Goal: Information Seeking & Learning: Learn about a topic

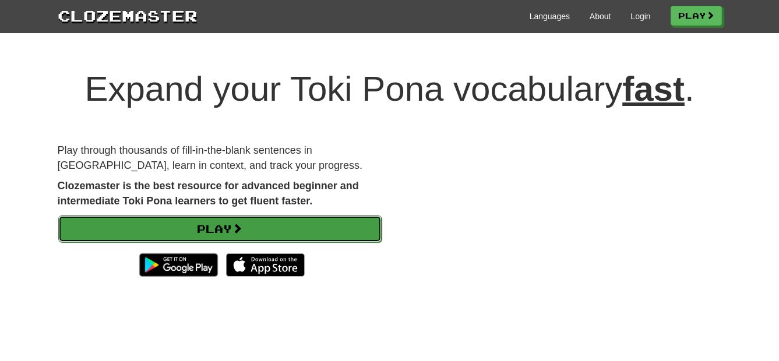
click at [314, 227] on link "Play" at bounding box center [219, 229] width 323 height 27
click at [318, 236] on link "Play" at bounding box center [219, 229] width 323 height 27
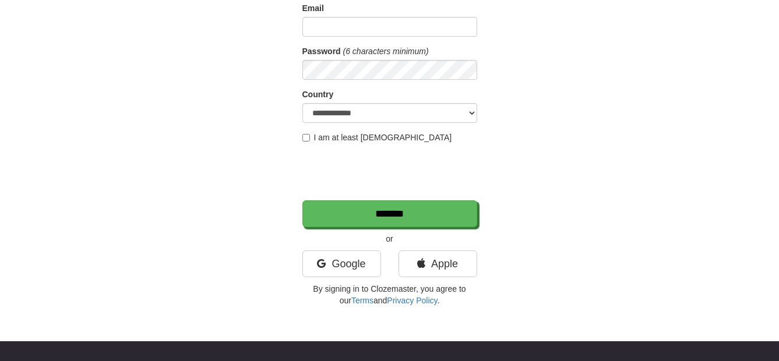
scroll to position [117, 0]
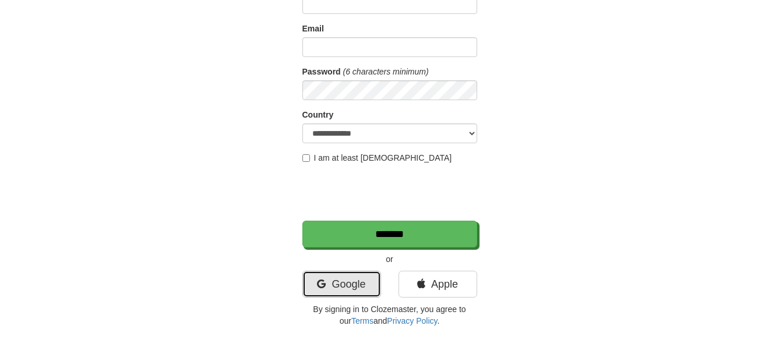
click at [362, 281] on link "Google" at bounding box center [341, 284] width 79 height 27
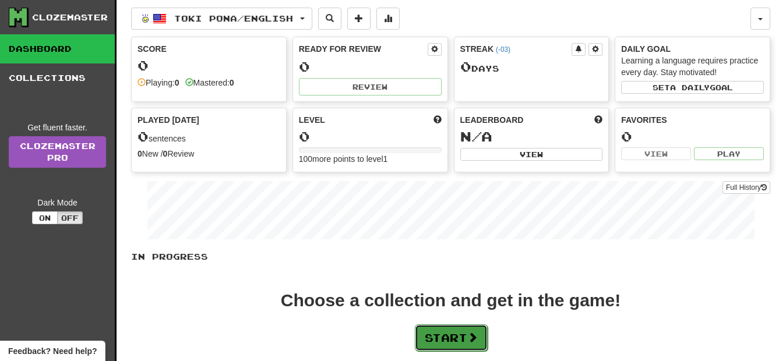
click at [456, 332] on button "Start" at bounding box center [451, 338] width 73 height 27
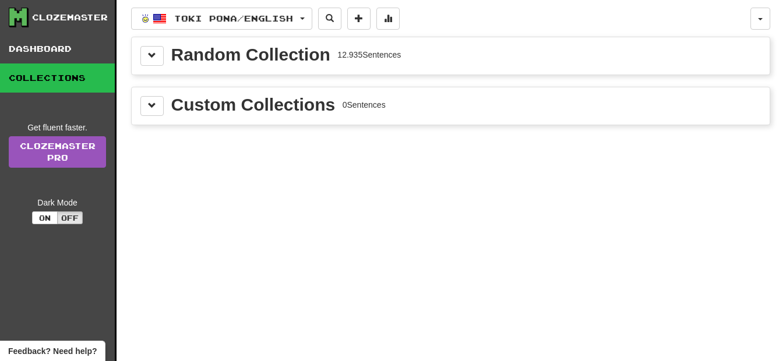
click at [162, 66] on div "Random Collection 12.935 Sentences" at bounding box center [451, 55] width 638 height 37
click at [162, 68] on div "Random Collection 12.935 Sentences" at bounding box center [451, 55] width 638 height 37
click at [160, 59] on button at bounding box center [151, 56] width 23 height 20
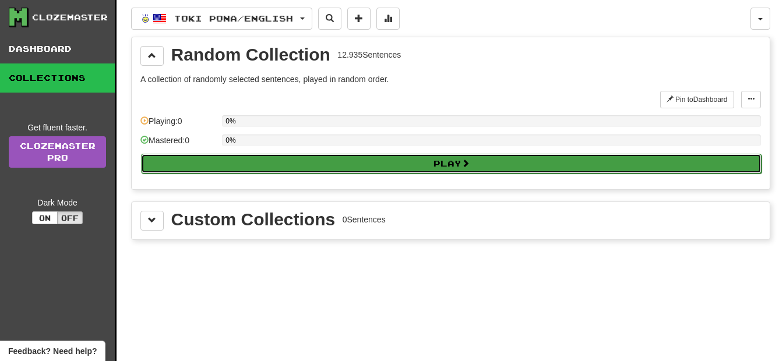
click at [195, 163] on button "Play" at bounding box center [451, 164] width 621 height 20
select select "**"
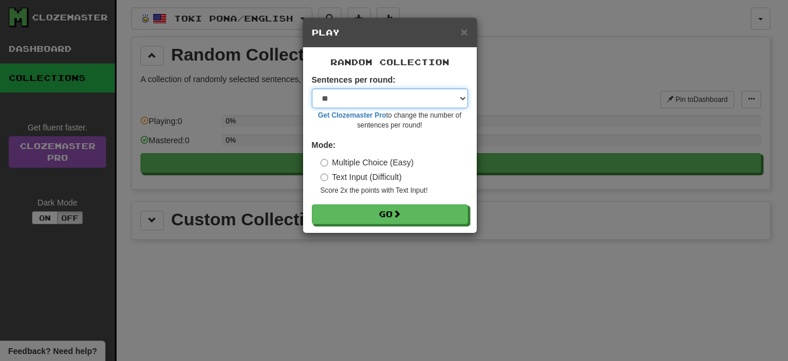
click at [460, 100] on select "* ** ** ** ** ** *** ********" at bounding box center [390, 99] width 156 height 20
click at [428, 107] on select "* ** ** ** ** ** *** ********" at bounding box center [390, 99] width 156 height 20
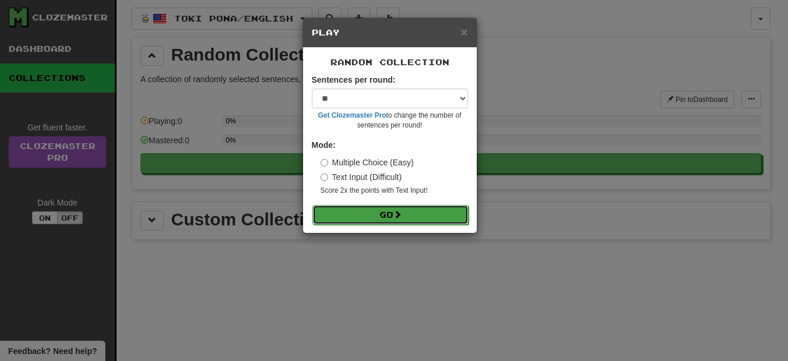
click at [351, 208] on button "Go" at bounding box center [390, 215] width 156 height 20
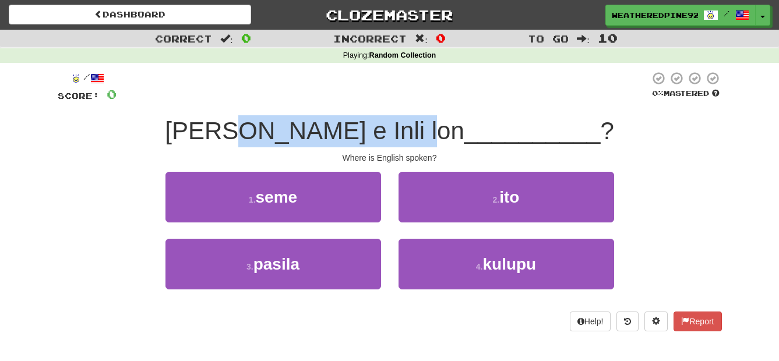
drag, startPoint x: 259, startPoint y: 114, endPoint x: 405, endPoint y: 104, distance: 146.6
click at [405, 104] on div "/ Score: 0 0 % Mastered jan li toki e Inli lon __________ ? Where is English sp…" at bounding box center [390, 201] width 664 height 261
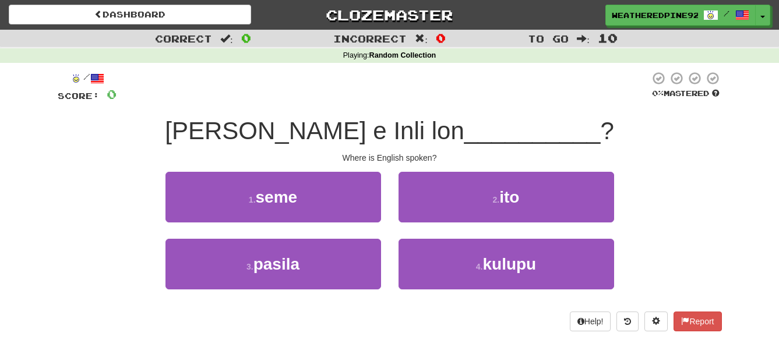
drag, startPoint x: 405, startPoint y: 104, endPoint x: 494, endPoint y: 98, distance: 89.4
click at [494, 98] on div at bounding box center [383, 87] width 533 height 32
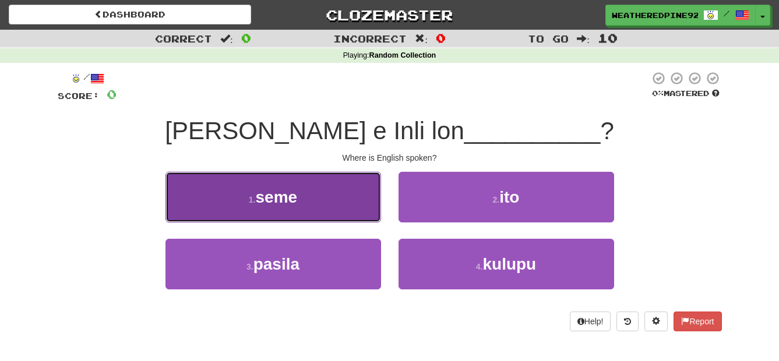
click at [358, 202] on button "1 . seme" at bounding box center [274, 197] width 216 height 51
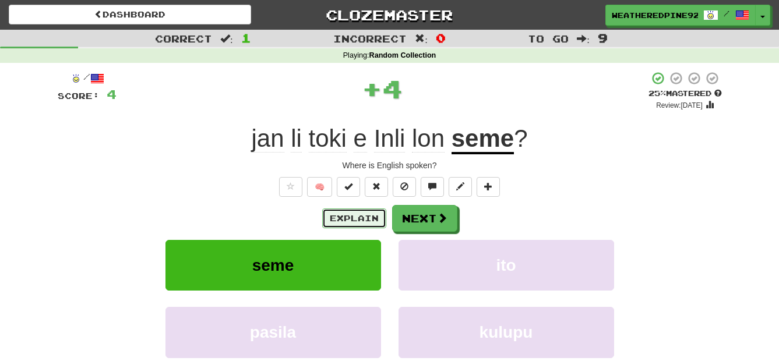
click at [355, 213] on button "Explain" at bounding box center [354, 219] width 64 height 20
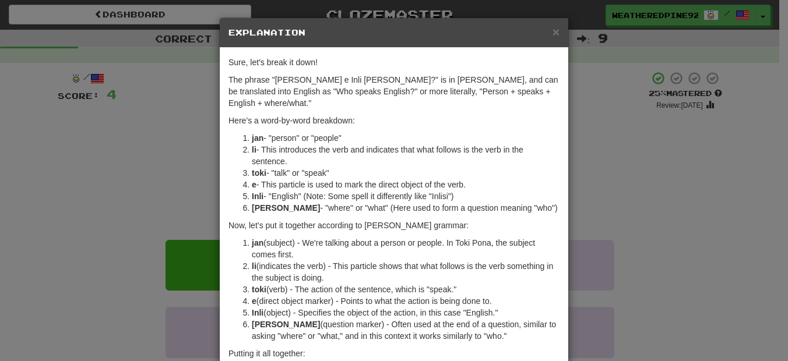
click at [706, 64] on div "× Explanation Sure, let's break it down! The phrase "jan li toki e Inli lon sem…" at bounding box center [394, 180] width 788 height 361
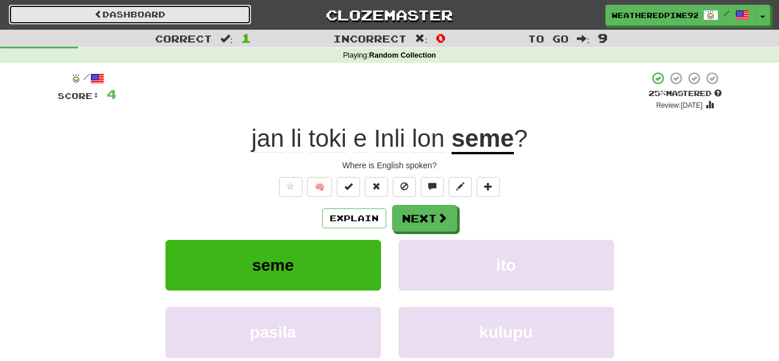
click at [146, 23] on link "Dashboard" at bounding box center [130, 15] width 242 height 20
click at [149, 11] on link "Dashboard" at bounding box center [130, 15] width 242 height 20
